Goal: Information Seeking & Learning: Find specific fact

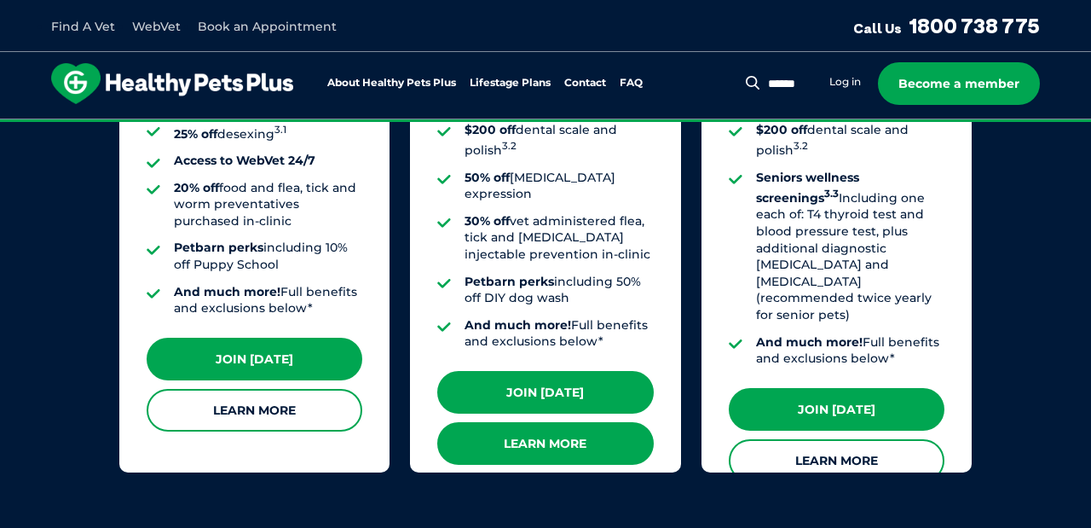
scroll to position [1645, 0]
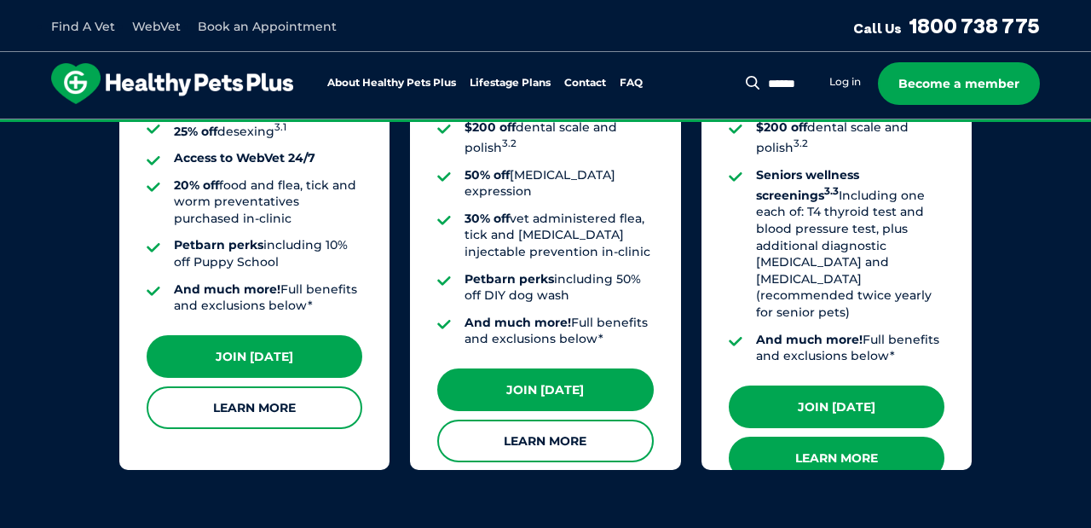
click at [803, 437] on link "Learn More" at bounding box center [837, 458] width 216 height 43
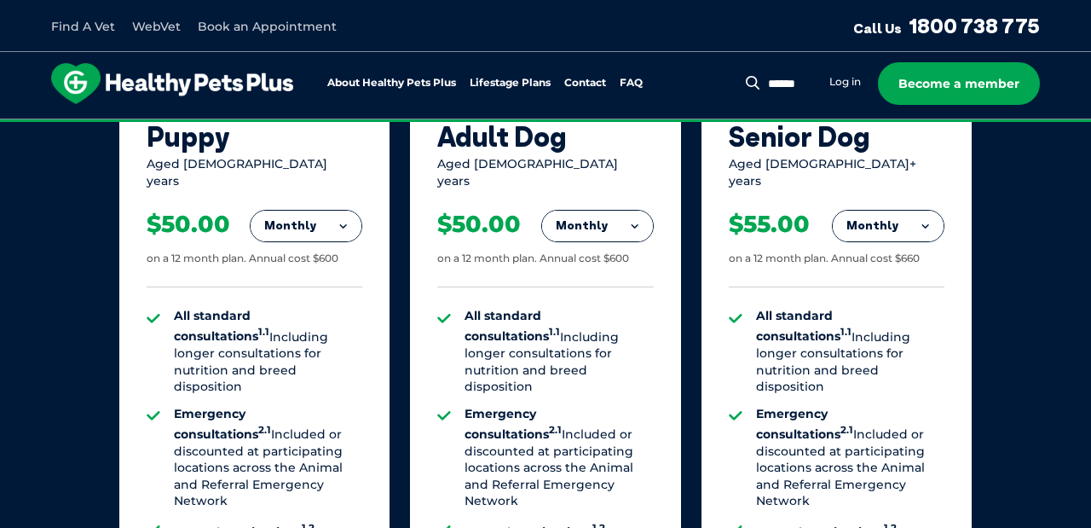
scroll to position [1198, 0]
click at [92, 302] on div "Our Membership Plans All of our memberships are for a 12 month term. We offer s…" at bounding box center [545, 391] width 1091 height 1194
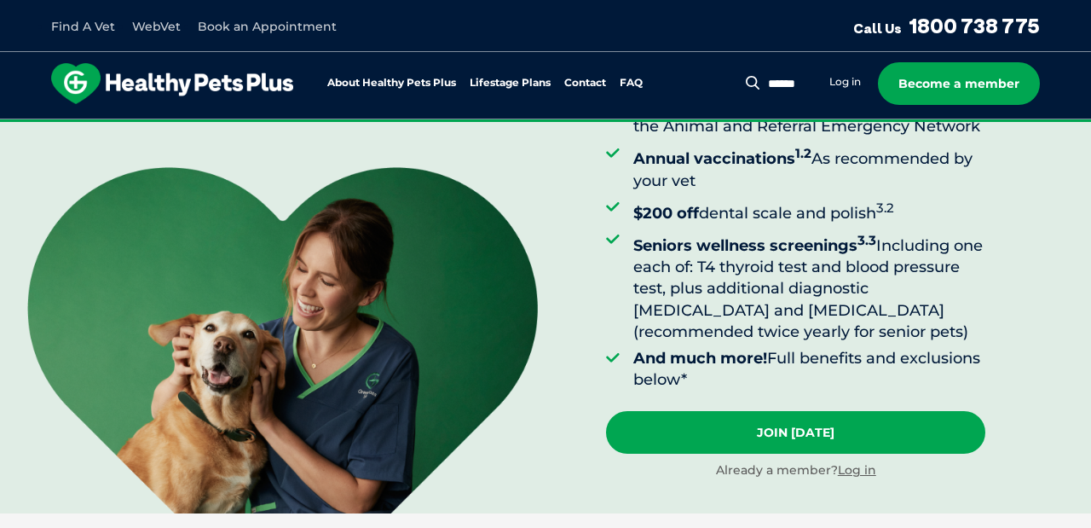
scroll to position [340, 0]
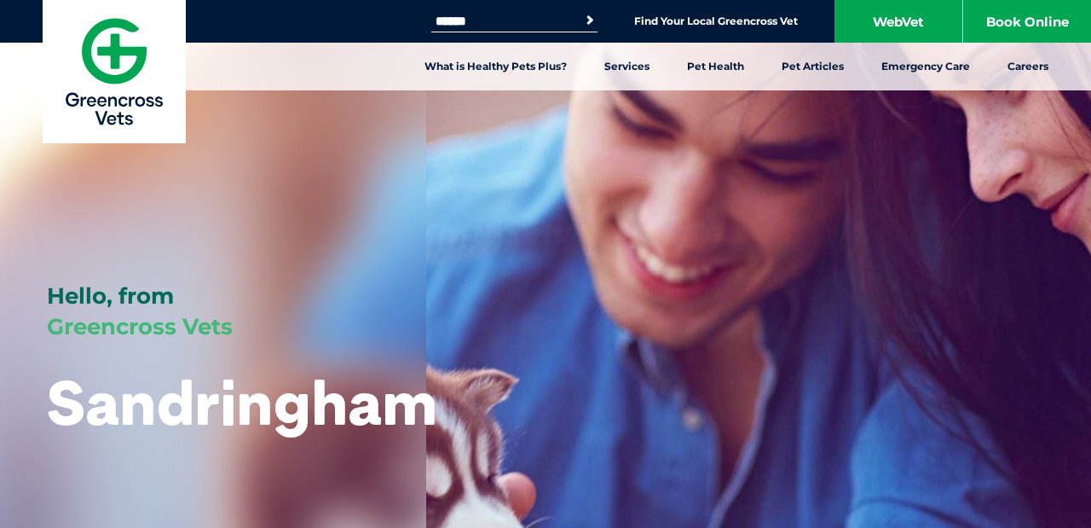
click at [518, 16] on input "Search for:" at bounding box center [503, 21] width 145 height 14
type input "***"
click at [581, 12] on button "Search" at bounding box center [589, 20] width 17 height 17
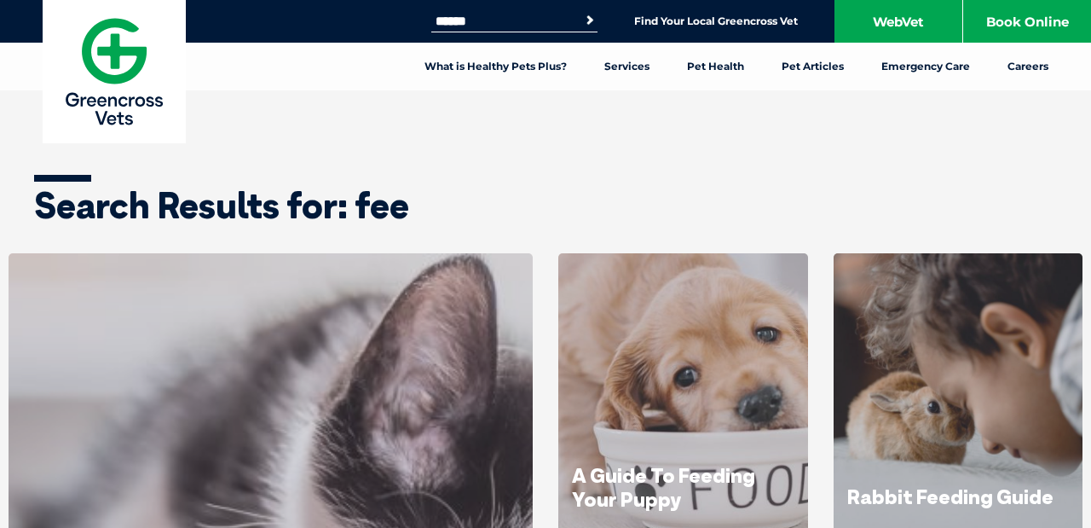
click at [473, 20] on input "Search for:" at bounding box center [503, 21] width 145 height 14
type input "****"
click at [581, 12] on button "Search" at bounding box center [589, 20] width 17 height 17
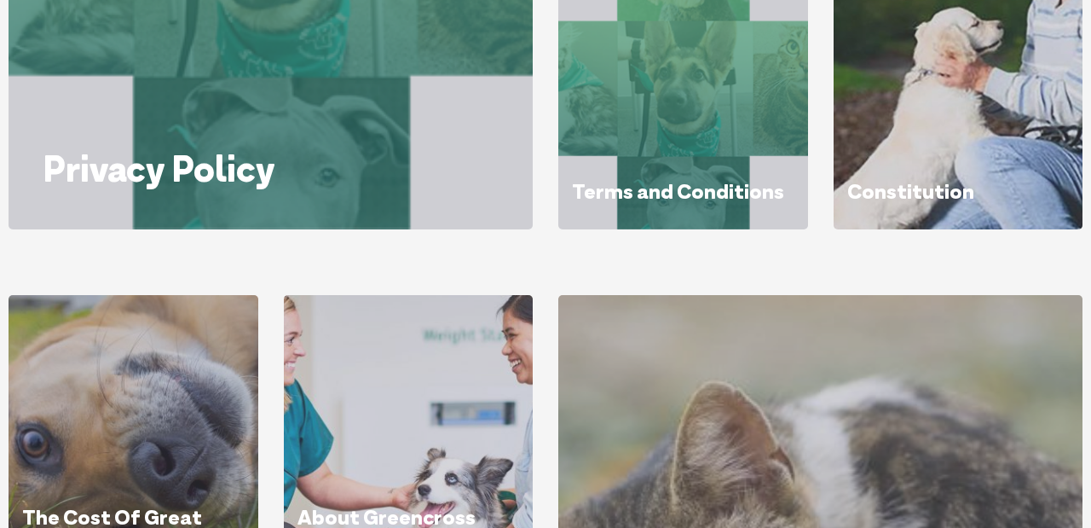
scroll to position [614, 0]
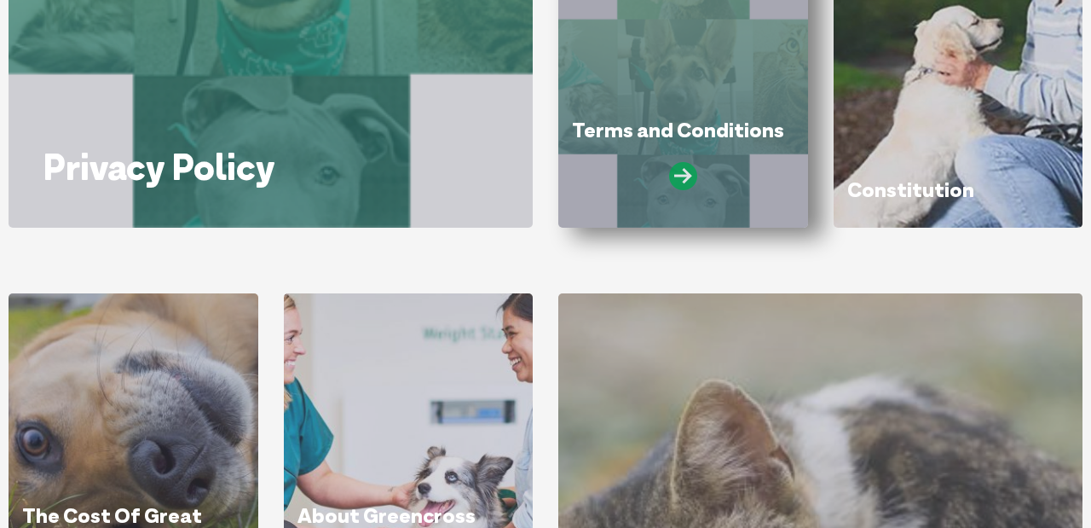
click at [681, 168] on icon at bounding box center [683, 176] width 28 height 28
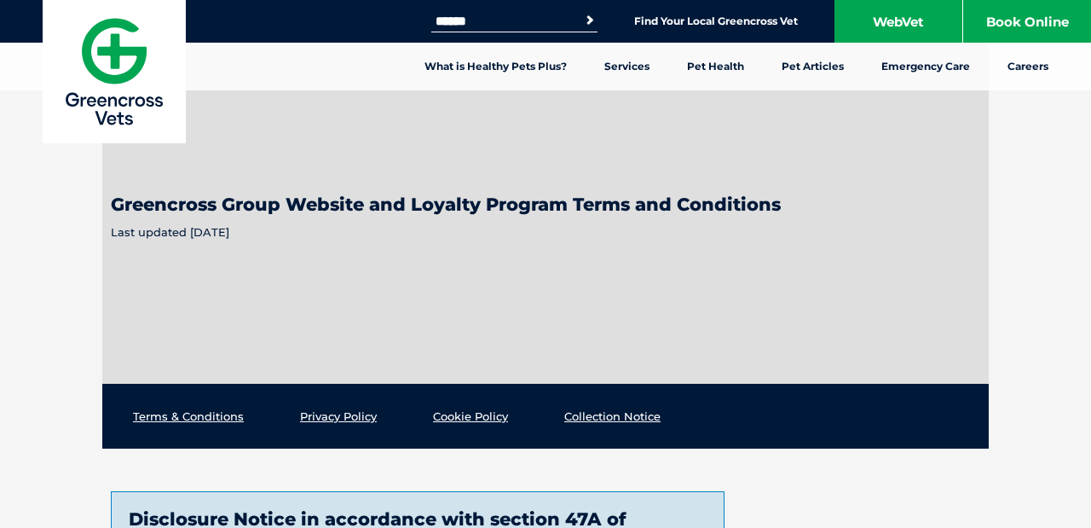
click at [114, 76] on img at bounding box center [114, 71] width 143 height 143
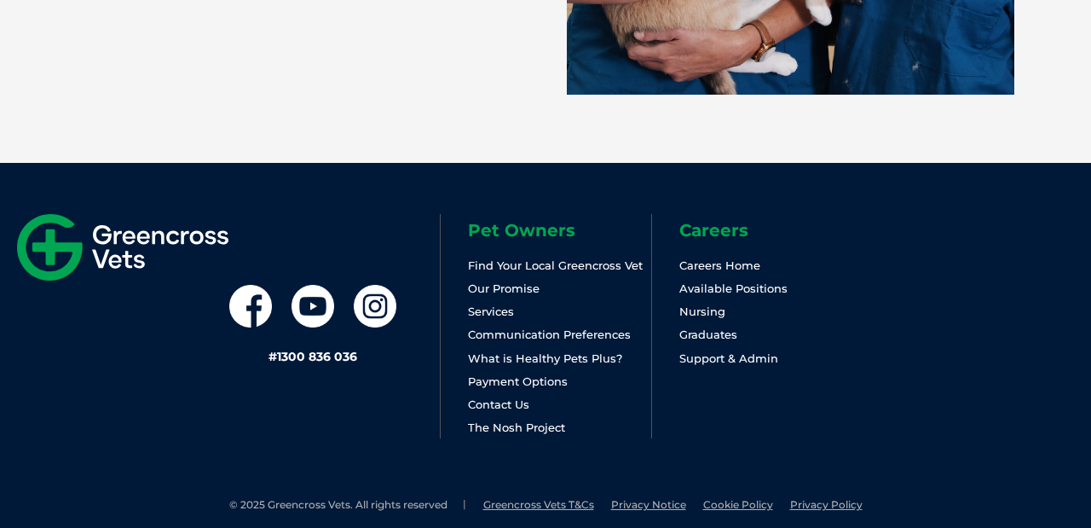
scroll to position [3809, 0]
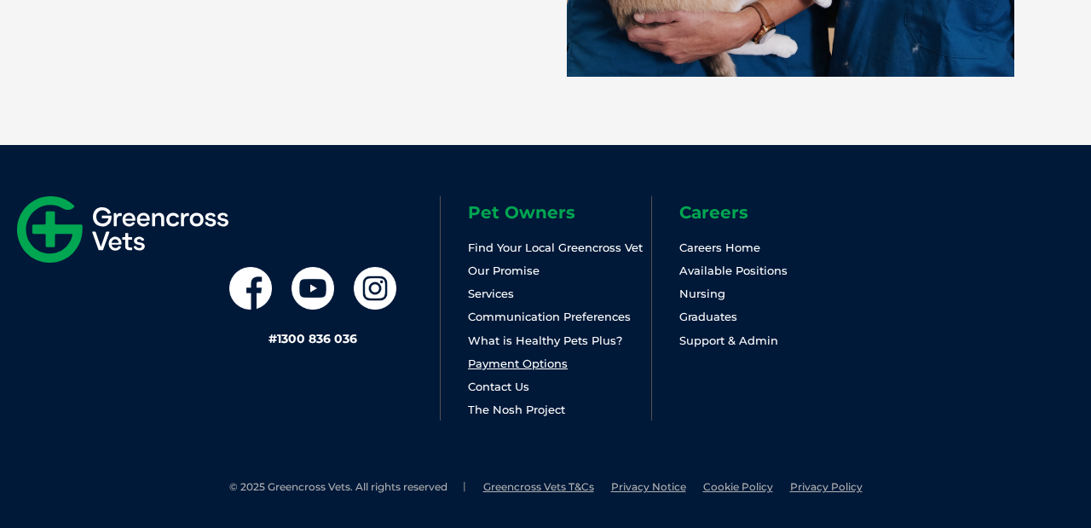
click at [525, 364] on link "Payment Options" at bounding box center [518, 363] width 100 height 14
